Goal: Task Accomplishment & Management: Use online tool/utility

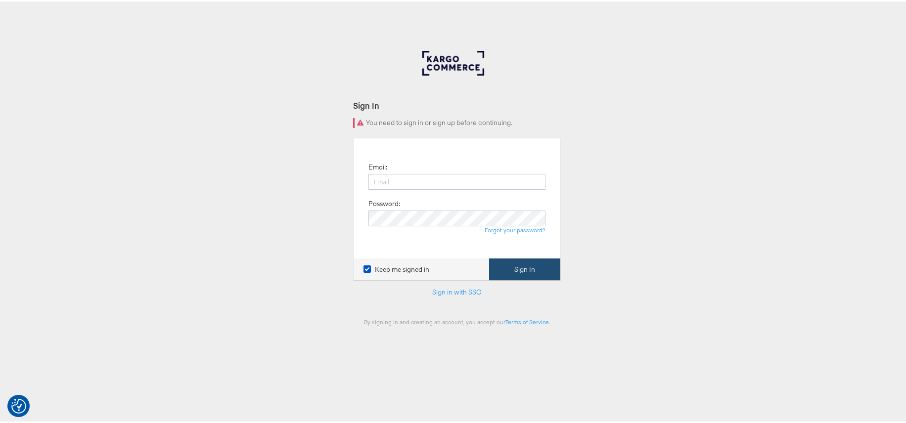
click at [530, 271] on button "Sign In" at bounding box center [524, 268] width 71 height 22
type input "[PERSON_NAME][EMAIL_ADDRESS][PERSON_NAME][DOMAIN_NAME]"
click at [529, 269] on button "Sign In" at bounding box center [524, 268] width 71 height 22
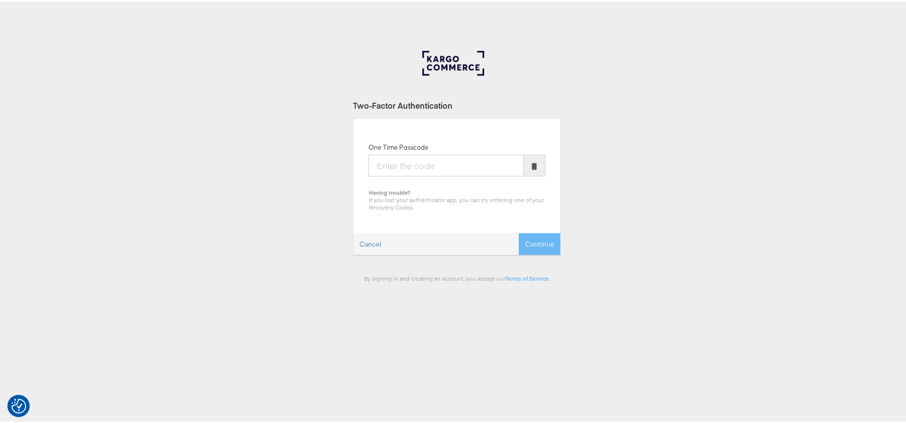
click at [404, 161] on input "One Time Passcode" at bounding box center [445, 164] width 155 height 22
type input "268679"
drag, startPoint x: 532, startPoint y: 241, endPoint x: 473, endPoint y: 219, distance: 62.8
click at [532, 241] on button "Continue" at bounding box center [540, 243] width 42 height 22
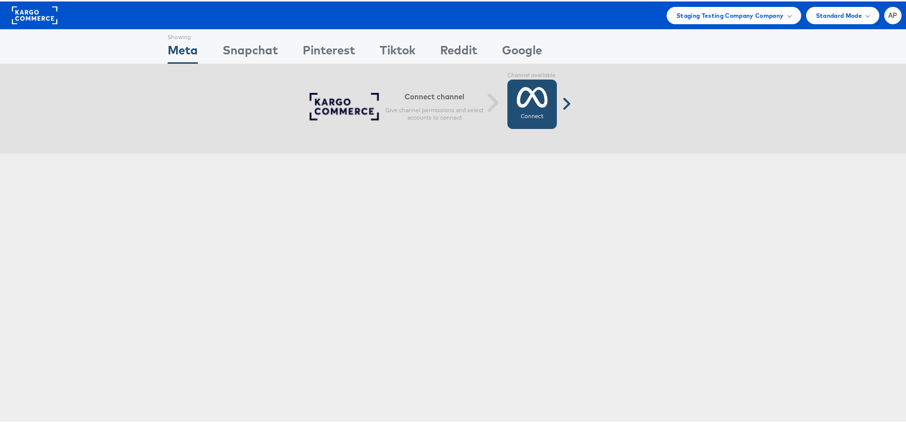
click at [533, 94] on icon at bounding box center [532, 96] width 31 height 25
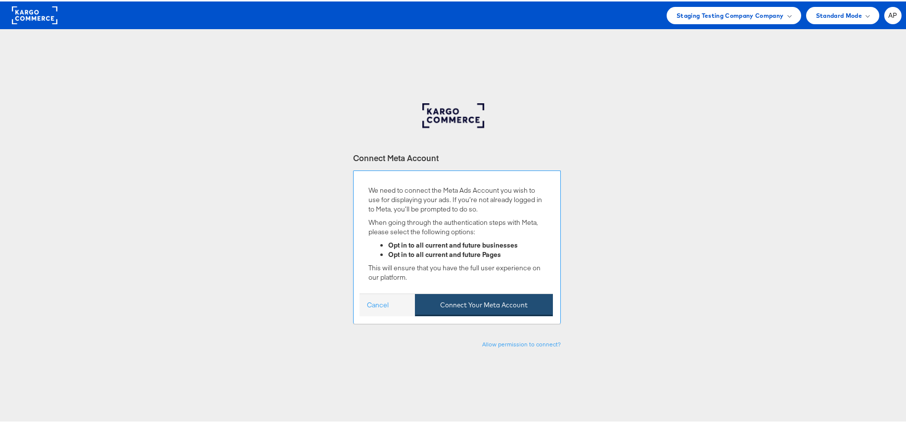
click at [487, 296] on button "Connect Your Meta Account" at bounding box center [484, 304] width 138 height 22
click at [512, 307] on button "Connect Your Meta Account" at bounding box center [484, 304] width 138 height 22
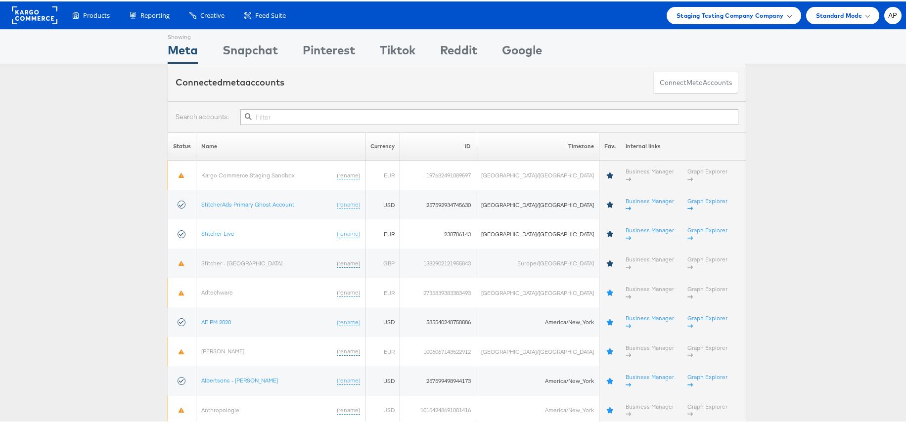
click at [762, 15] on span "Staging Testing Company Company" at bounding box center [730, 14] width 107 height 10
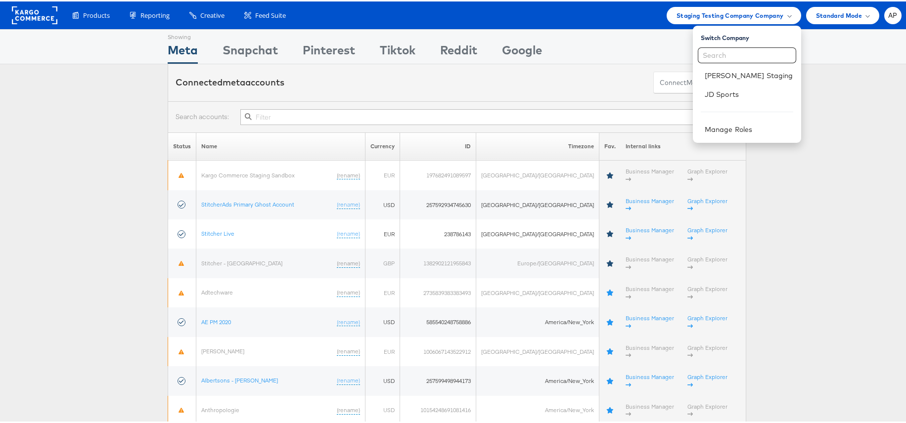
drag, startPoint x: 87, startPoint y: 149, endPoint x: 90, endPoint y: 107, distance: 42.2
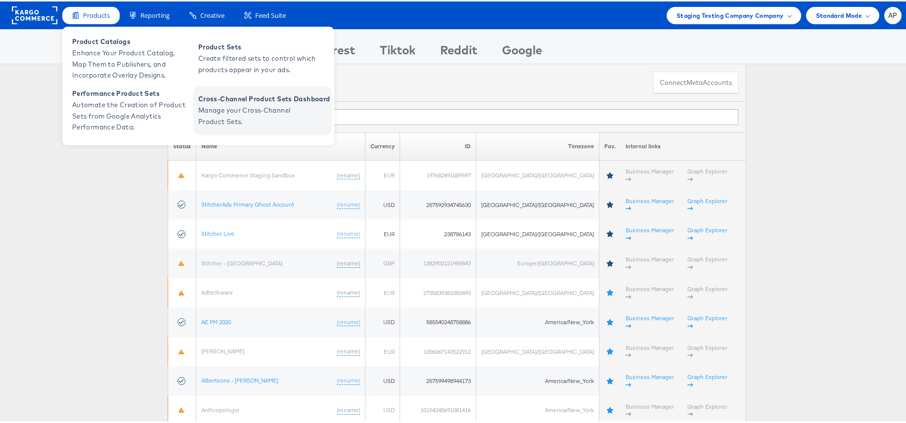
click at [259, 113] on span "Manage your Cross-Channel Product Sets." at bounding box center [257, 114] width 119 height 23
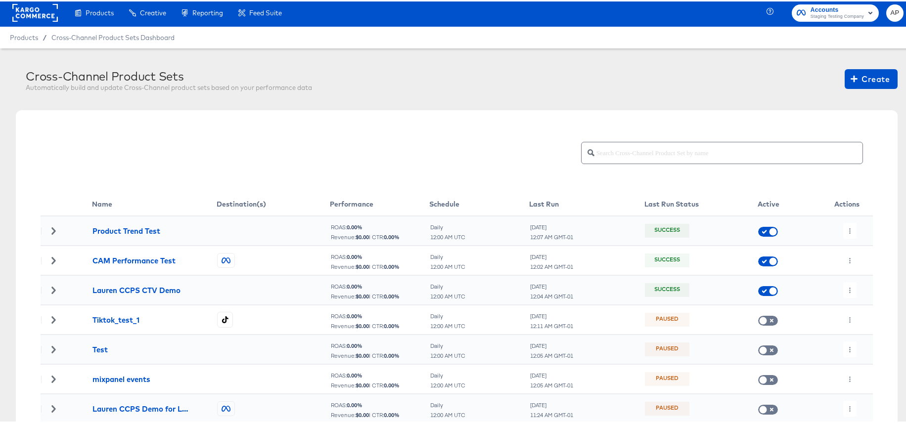
scroll to position [4, 0]
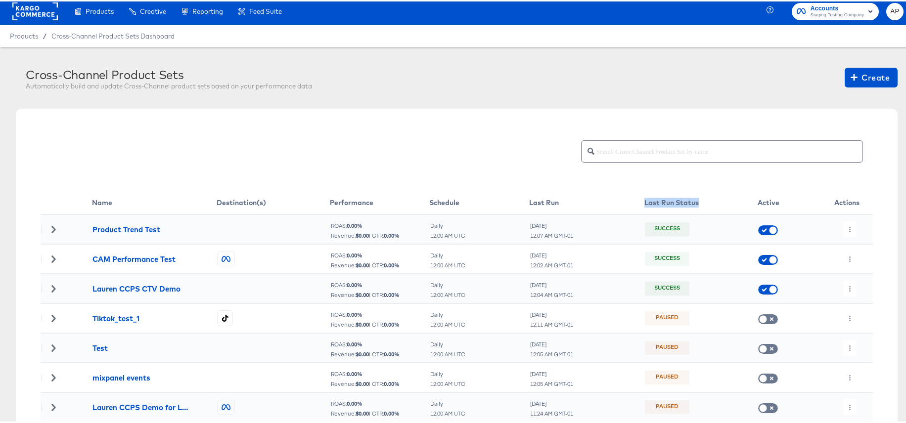
drag, startPoint x: 639, startPoint y: 201, endPoint x: 692, endPoint y: 202, distance: 53.9
click at [692, 202] on th "Last Run Status" at bounding box center [700, 201] width 113 height 23
copy th "Last Run Status"
click at [843, 226] on button "button" at bounding box center [849, 228] width 13 height 16
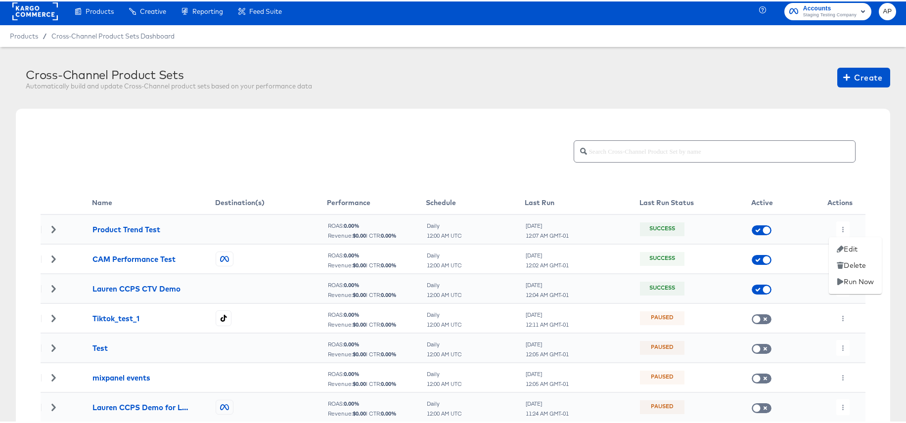
click at [484, 185] on div at bounding box center [457, 211] width 914 height 423
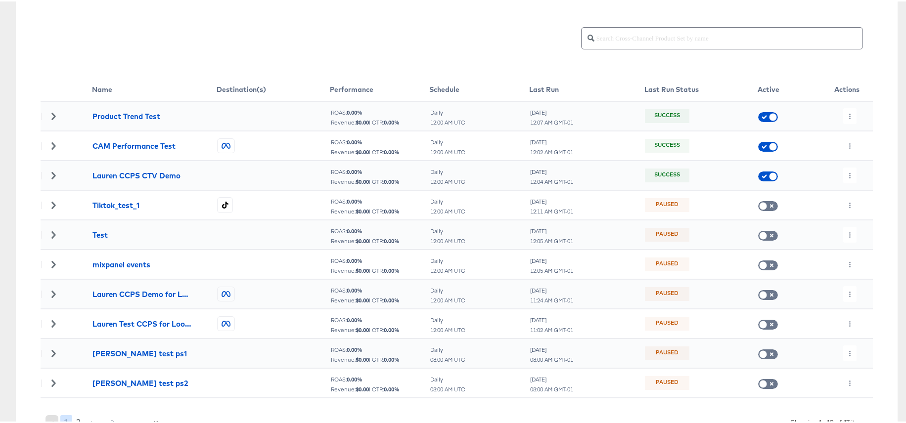
scroll to position [0, 0]
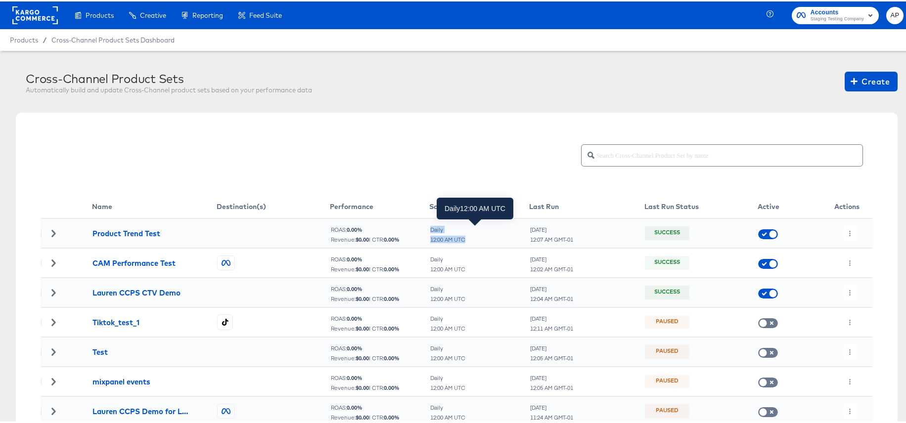
drag, startPoint x: 427, startPoint y: 227, endPoint x: 466, endPoint y: 240, distance: 41.3
click at [466, 240] on div "Daily 12:00 AM UTC" at bounding box center [479, 233] width 99 height 17
copy div "Daily 12:00 AM UTC"
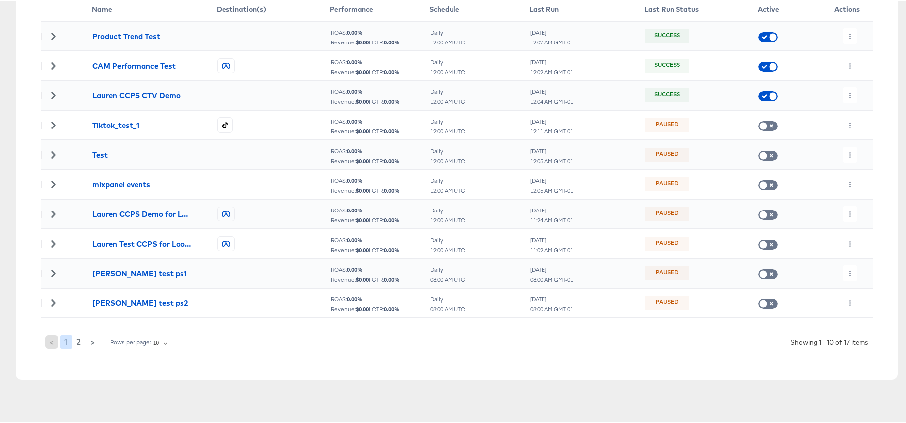
click at [820, 339] on div "Showing 1 - 10 of 17 items" at bounding box center [829, 341] width 78 height 9
click at [149, 345] on div "Rows per page: 10 10" at bounding box center [139, 341] width 59 height 15
click at [158, 343] on body "Products Creative Reporting Feed Suite Accounts Staging Testing Company AP Prod…" at bounding box center [457, 113] width 914 height 621
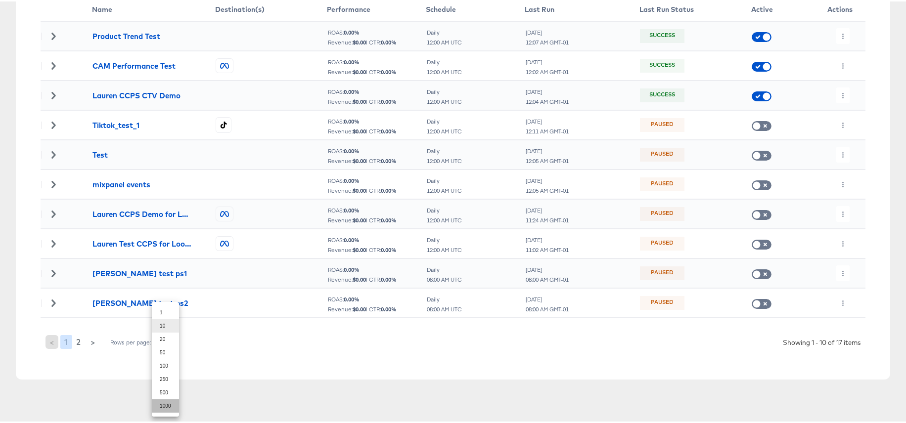
click at [168, 406] on li "1000" at bounding box center [165, 404] width 27 height 13
type input "1000"
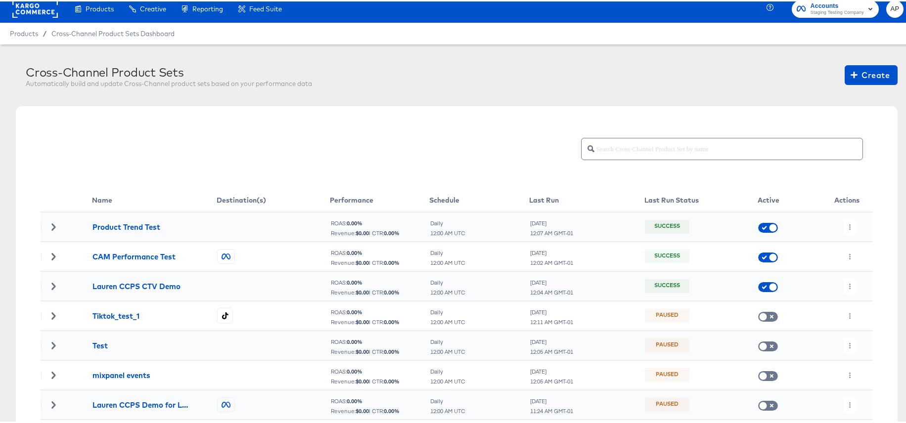
scroll to position [0, 0]
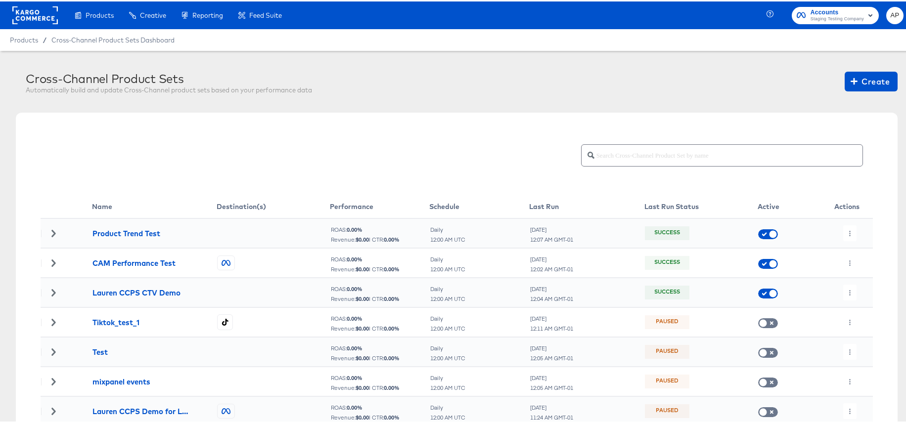
click at [852, 15] on span "Staging Testing Company" at bounding box center [837, 18] width 53 height 8
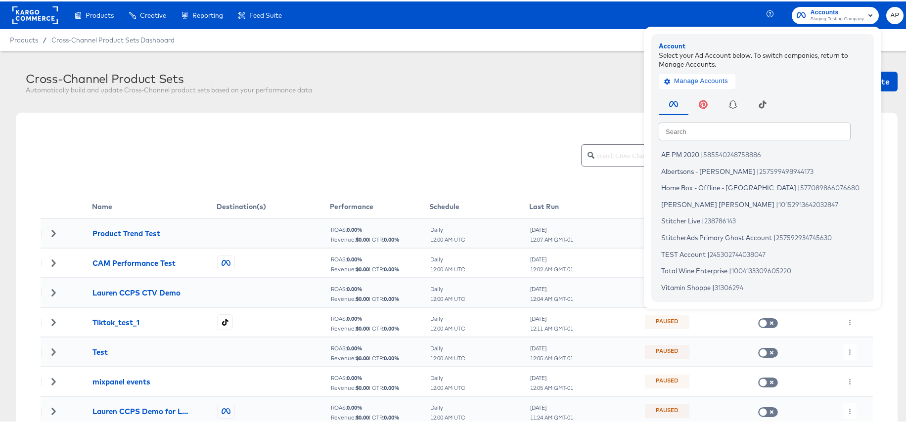
click at [496, 83] on div "Cross-Channel Product Sets Automatically build and update Cross-Channel product…" at bounding box center [462, 83] width 872 height 26
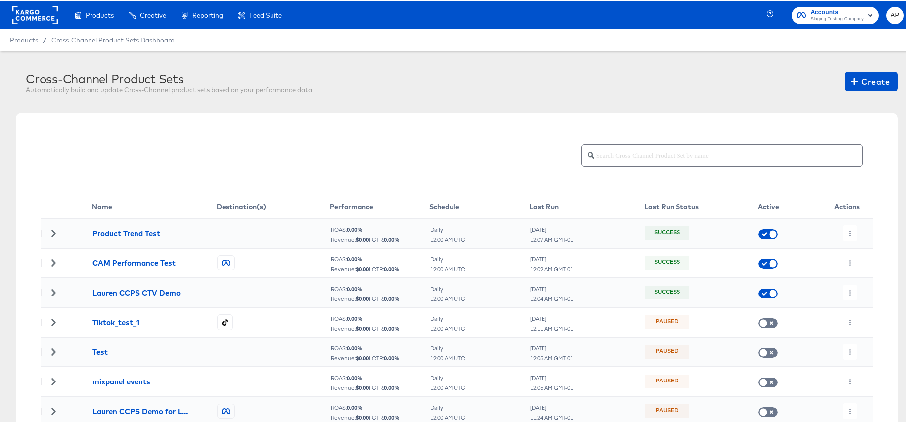
click at [35, 21] on rect at bounding box center [35, 14] width 46 height 18
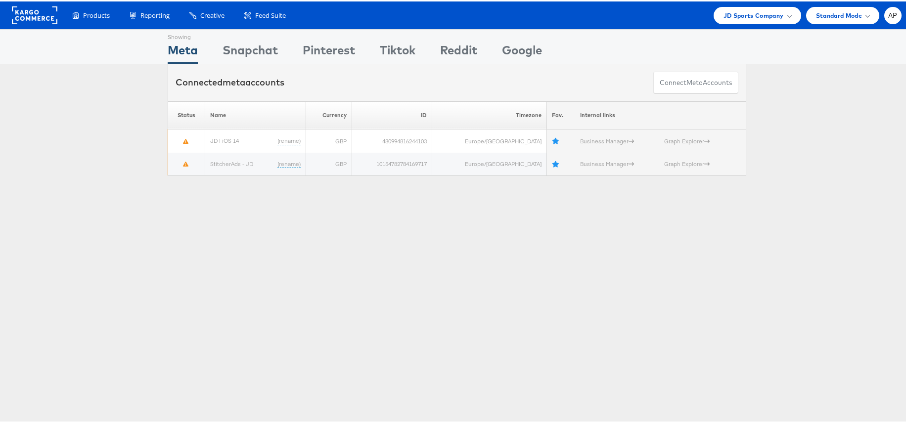
click at [124, 175] on div "Showing Meta Showing [GEOGRAPHIC_DATA] Showing Pinterest Showing Tiktok Showing…" at bounding box center [457, 106] width 914 height 156
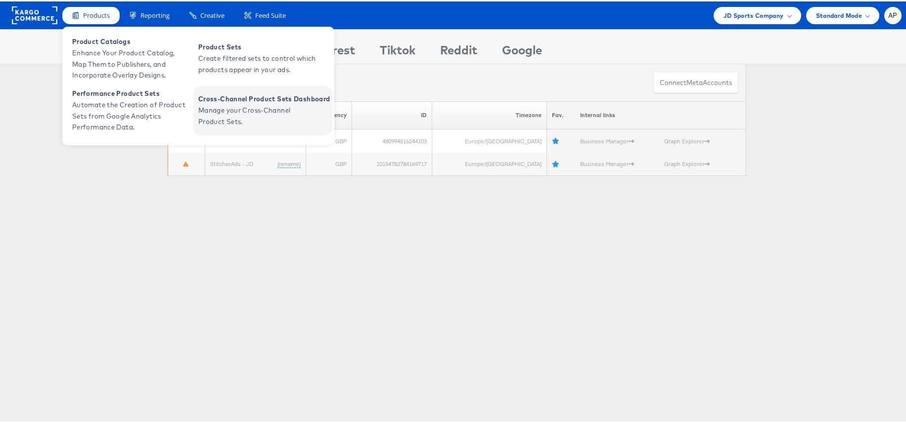
click at [253, 108] on span "Manage your Cross-Channel Product Sets." at bounding box center [257, 114] width 119 height 23
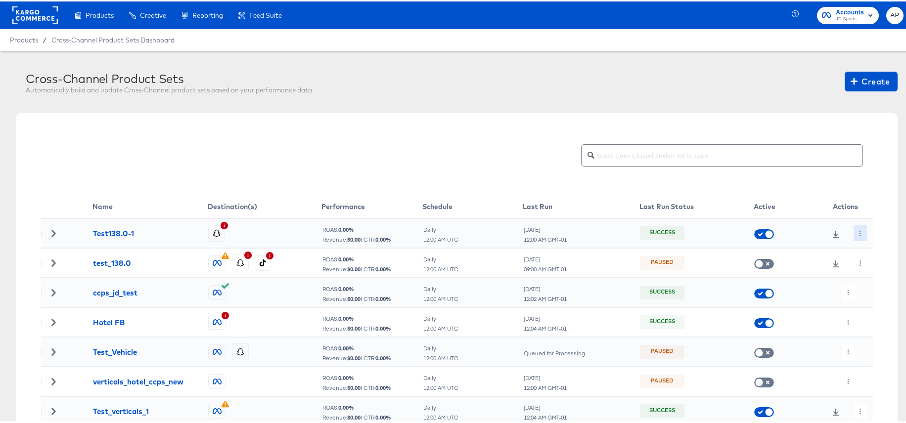
click at [858, 230] on icon "button" at bounding box center [860, 231] width 5 height 5
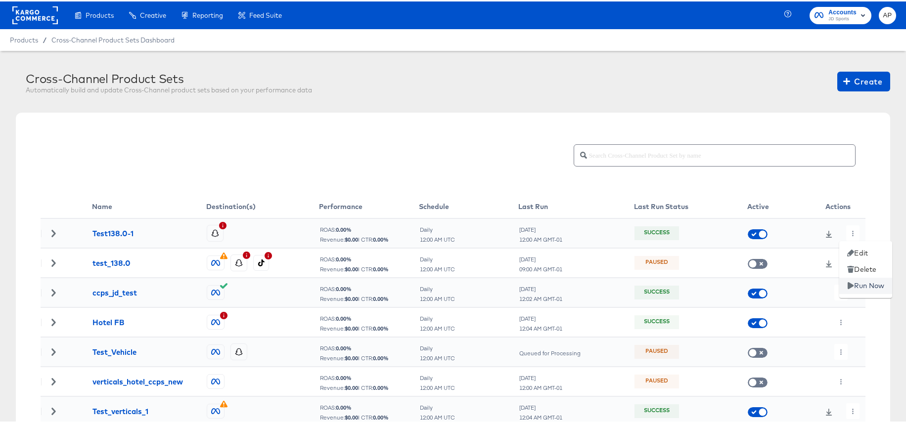
click at [876, 285] on li "Run Now" at bounding box center [865, 284] width 53 height 16
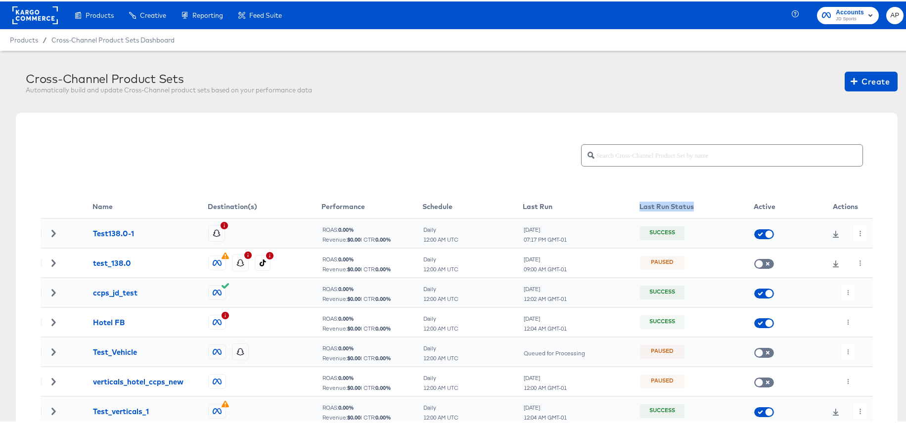
drag, startPoint x: 633, startPoint y: 204, endPoint x: 694, endPoint y: 206, distance: 60.9
click at [694, 206] on tr "Name Destination(s) Performance Schedule Last Run Last Run Status Active Actions" at bounding box center [457, 205] width 832 height 23
copy tr "Last Run Status"
